Goal: Task Accomplishment & Management: Manage account settings

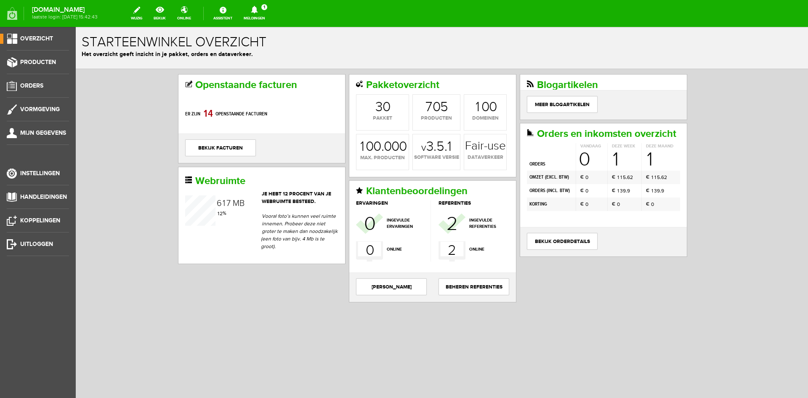
click at [270, 20] on link "Meldingen 1 Nieuwe orders Er is een nieuwe order( #1745 ) geplaatst door [PERSO…" at bounding box center [255, 13] width 32 height 19
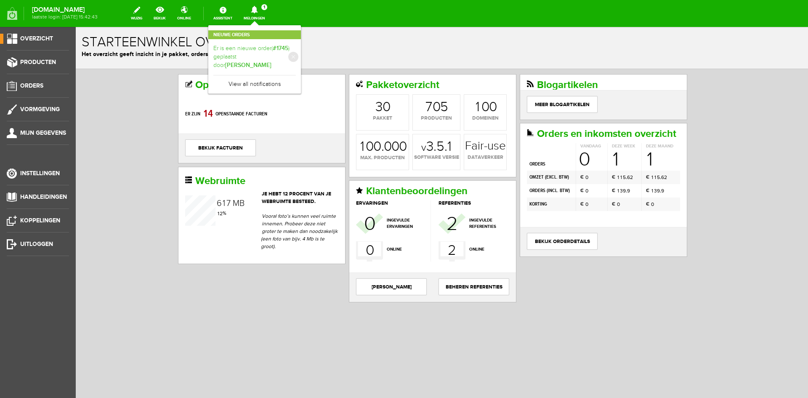
click at [273, 64] on link "Er is een nieuwe order( #1745 ) geplaatst door [PERSON_NAME]" at bounding box center [254, 57] width 82 height 26
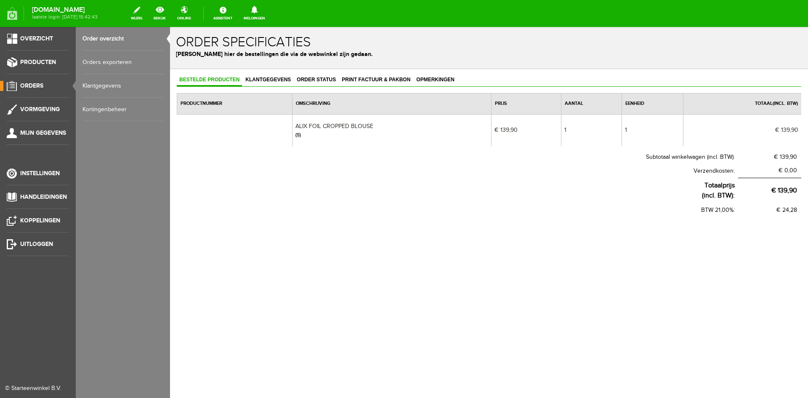
click at [37, 86] on span "Orders" at bounding box center [31, 85] width 23 height 7
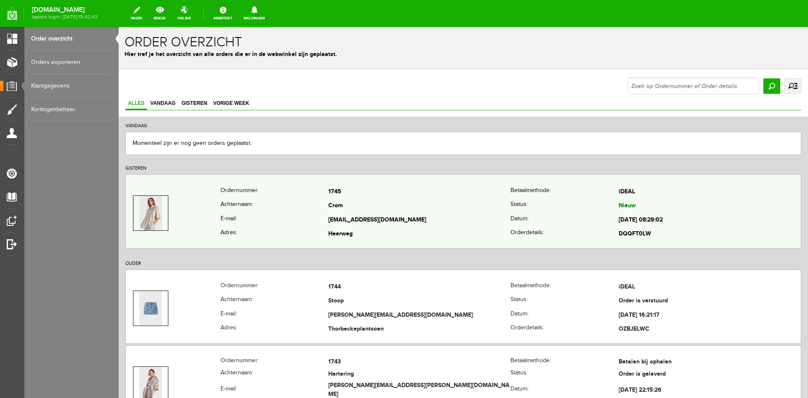
click at [160, 212] on img at bounding box center [150, 213] width 22 height 34
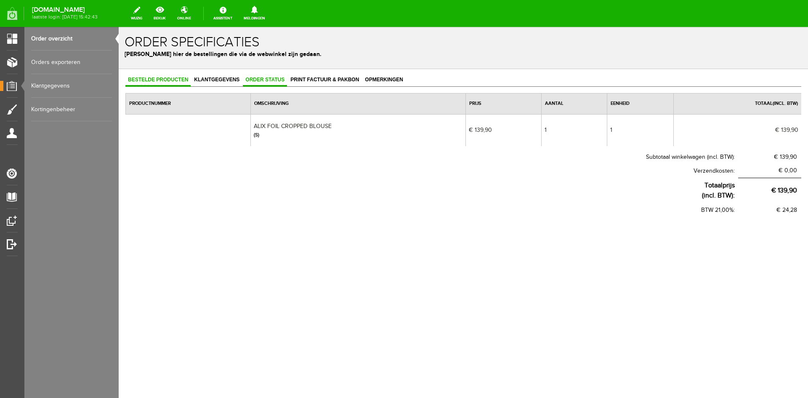
click at [266, 78] on span "Order status" at bounding box center [265, 80] width 44 height 6
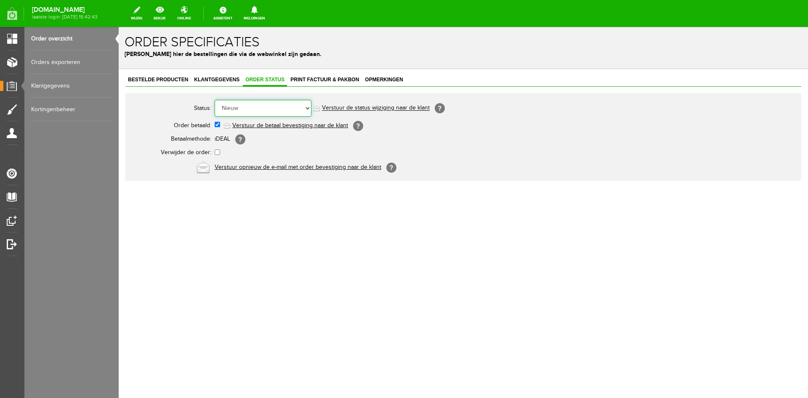
click at [308, 106] on select "Order niet afgerond Nieuw Order in behandeling Wacht op leverancier Wacht op be…" at bounding box center [263, 108] width 97 height 17
select select "2"
click at [215, 100] on select "Order niet afgerond Nieuw Order in behandeling Wacht op leverancier Wacht op be…" at bounding box center [263, 108] width 97 height 17
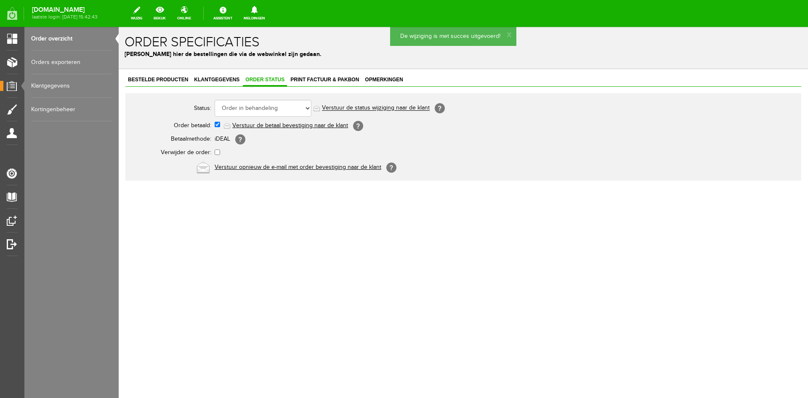
click at [337, 108] on link "Verstuur de status wijziging naar de klant" at bounding box center [376, 108] width 108 height 7
click at [311, 77] on span "Print factuur & pakbon" at bounding box center [325, 80] width 74 height 6
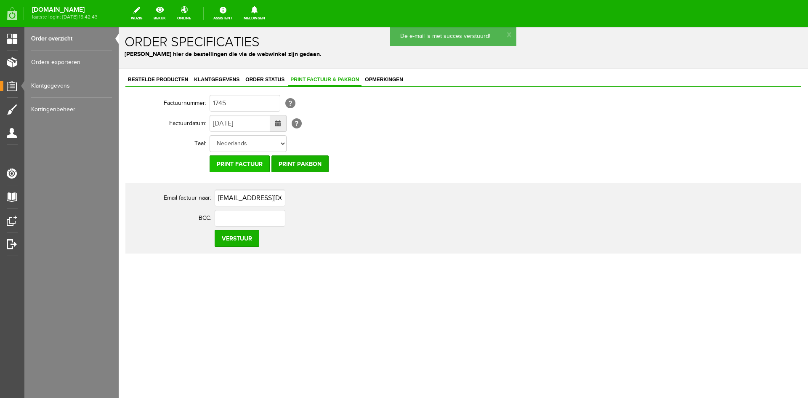
click at [233, 167] on input "Print factuur" at bounding box center [240, 163] width 60 height 17
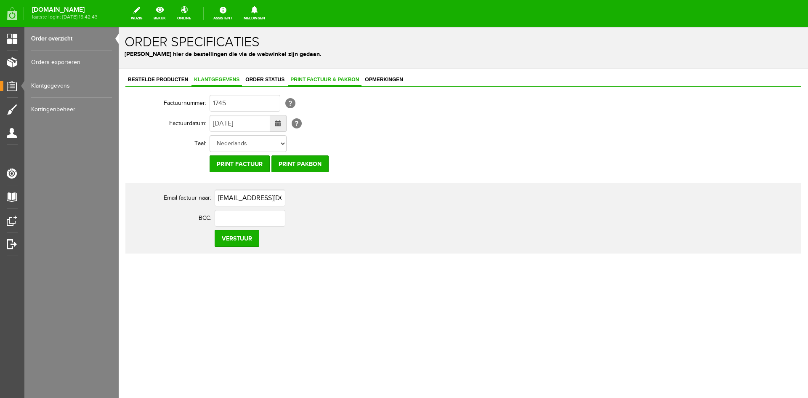
click at [227, 79] on span "Klantgegevens" at bounding box center [216, 80] width 50 height 6
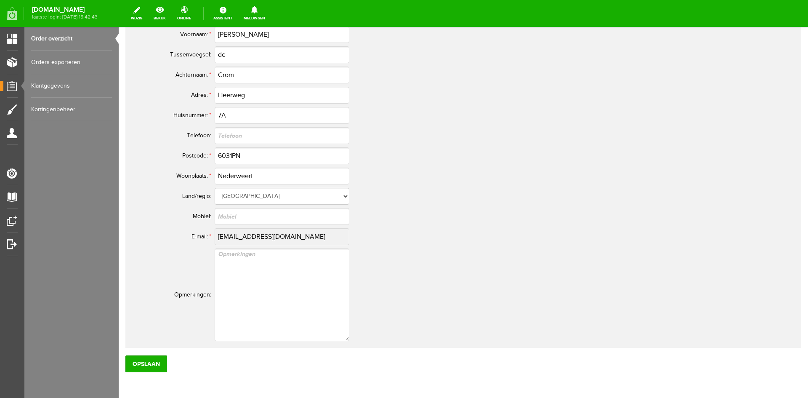
scroll to position [382, 0]
